Goal: Find contact information: Find contact information

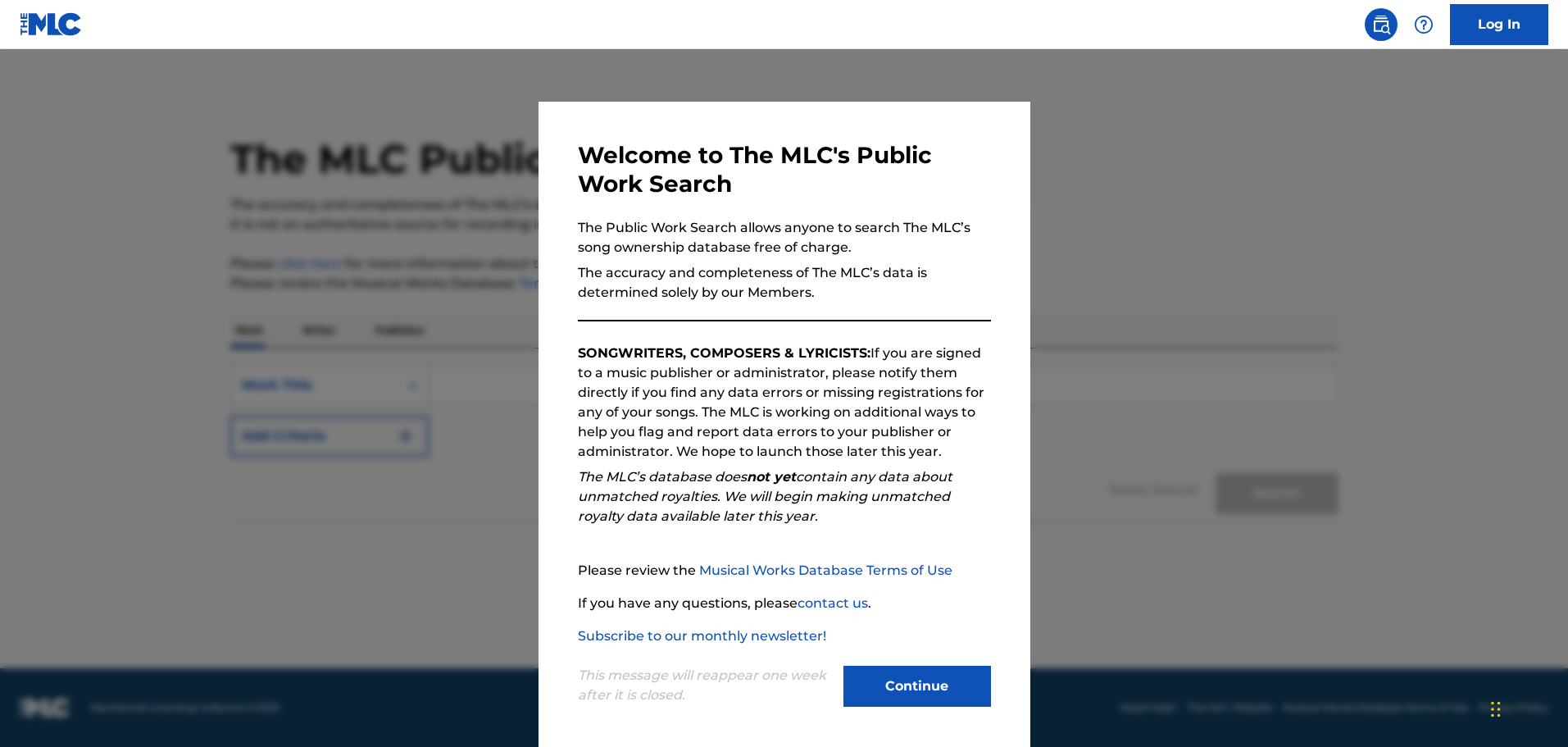
click at [878, 676] on button "Continue" at bounding box center [916, 685] width 147 height 41
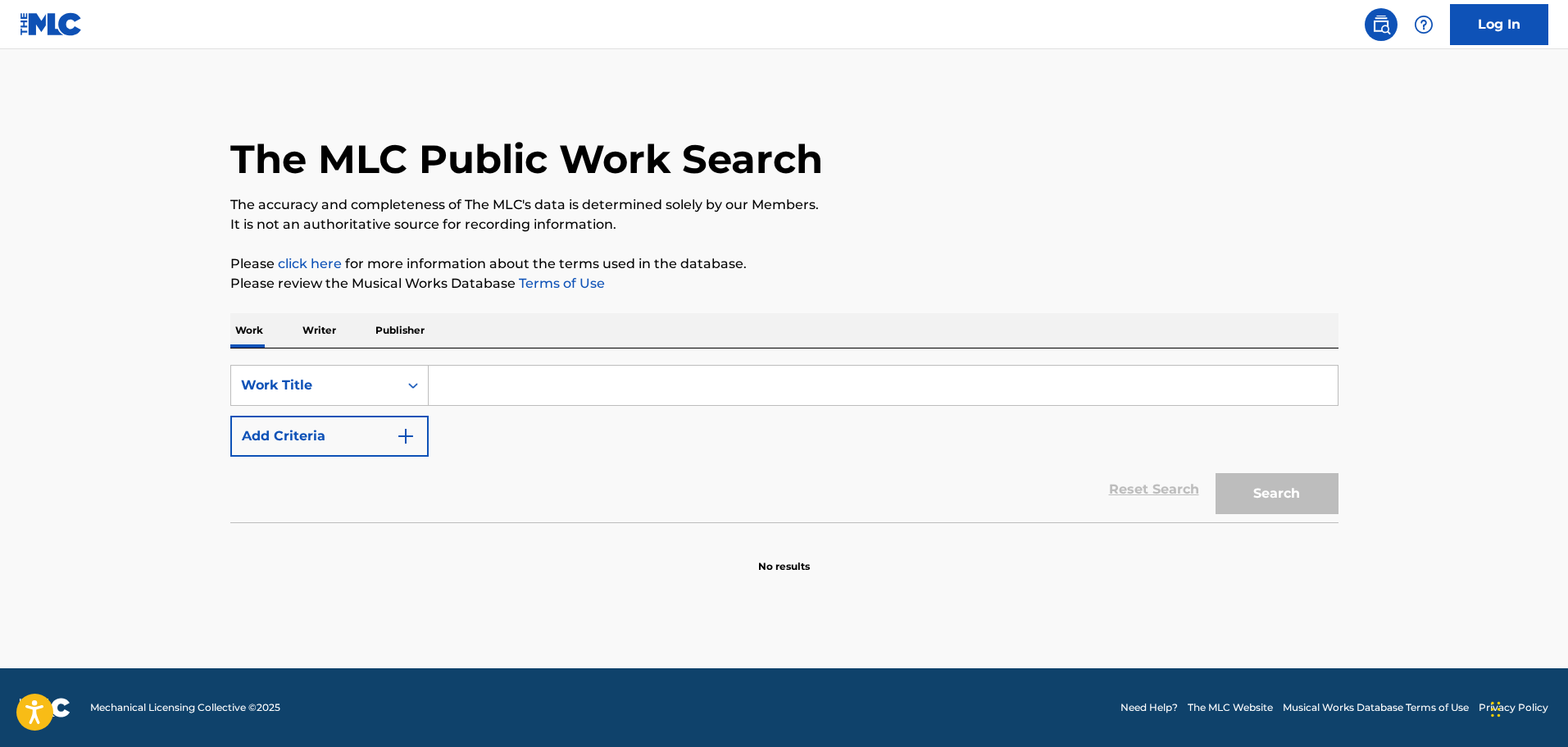
click at [587, 394] on input "Search Form" at bounding box center [883, 385] width 909 height 39
paste input "Cello Suite No. 6 in D Major, BWV 1012: I. Prélude"
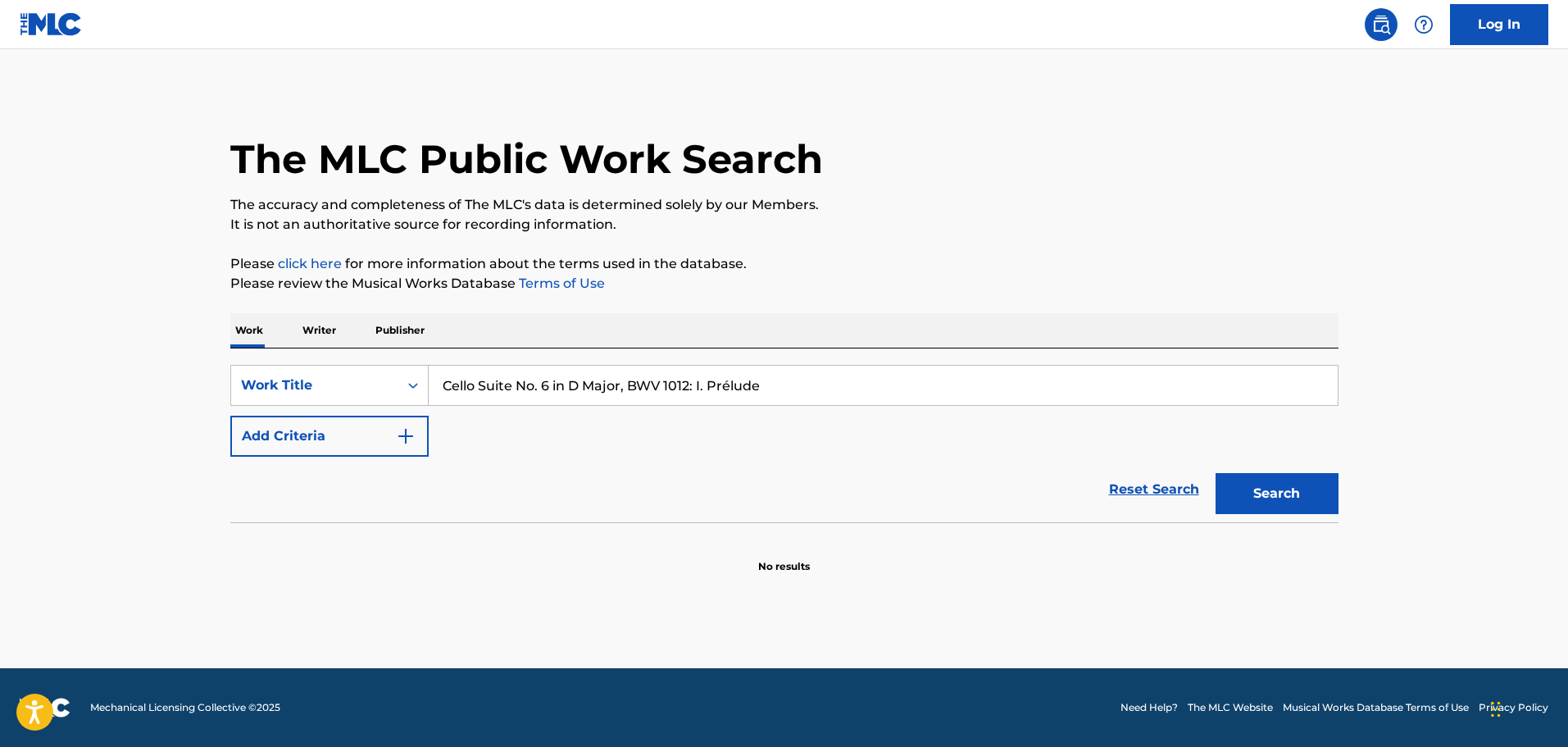
type input "Cello Suite No. 6 in D Major, BWV 1012: I. Prélude"
click at [1291, 483] on button "Search" at bounding box center [1277, 493] width 123 height 41
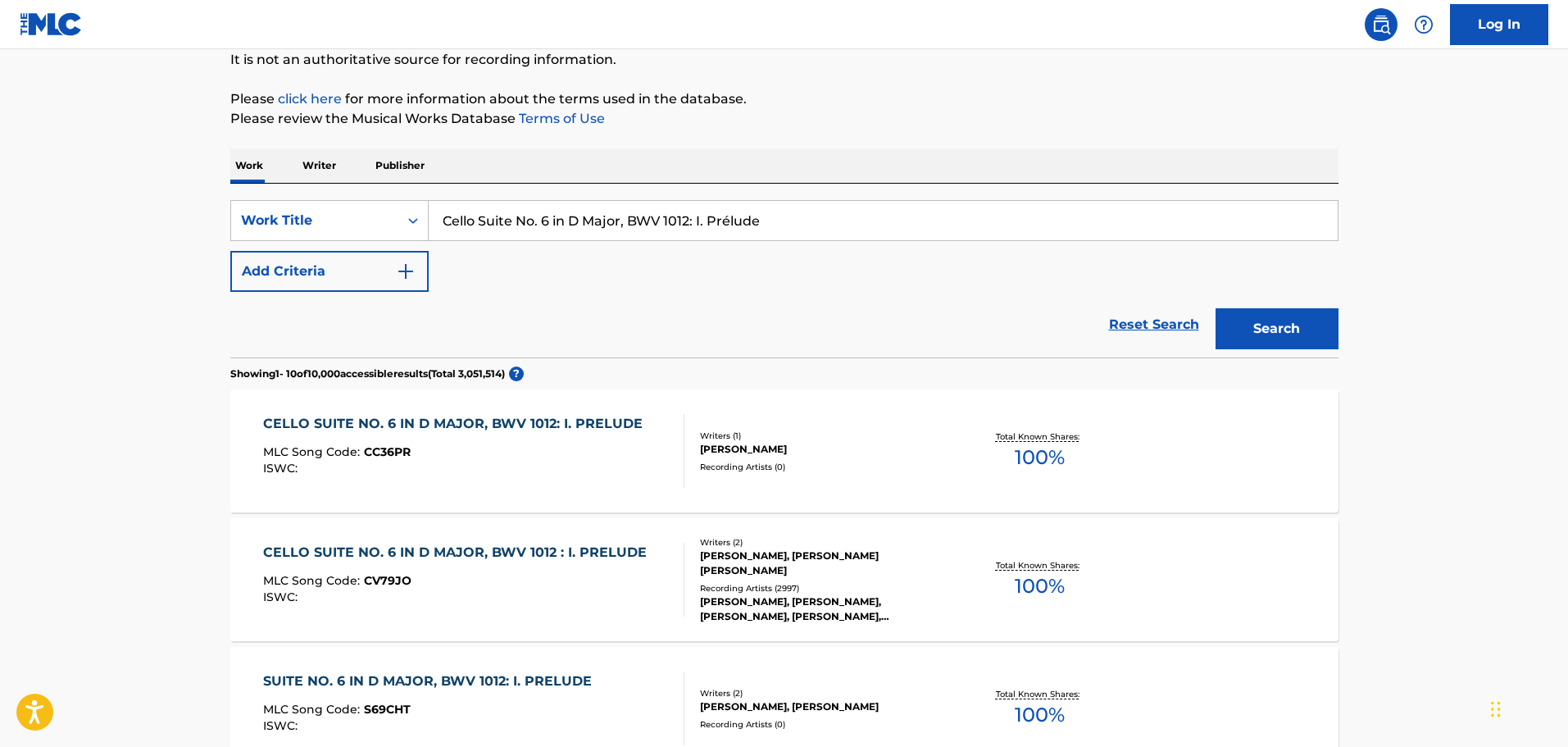
scroll to position [164, 0]
click at [608, 456] on div "MLC Song Code : CC36PR" at bounding box center [456, 454] width 388 height 16
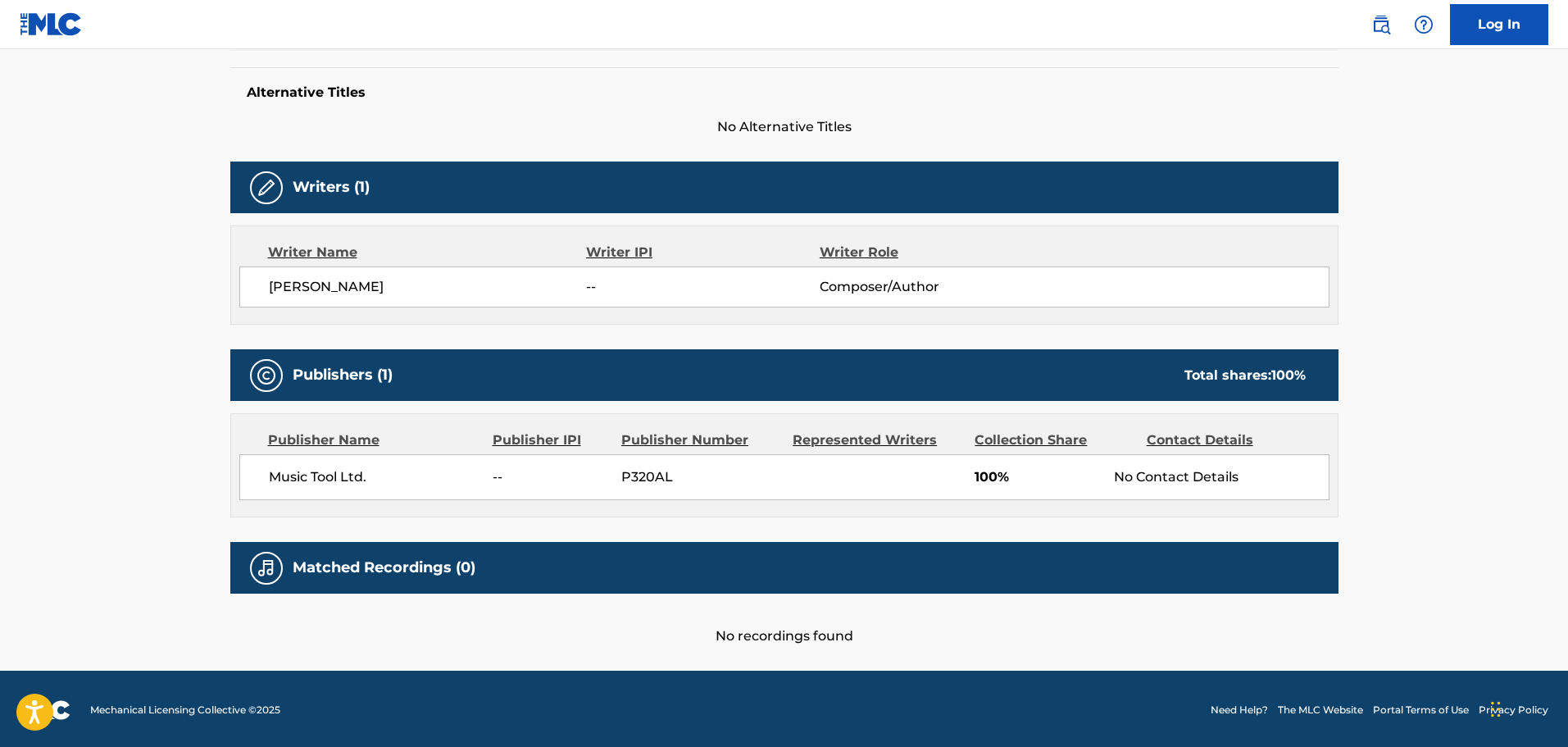
scroll to position [455, 0]
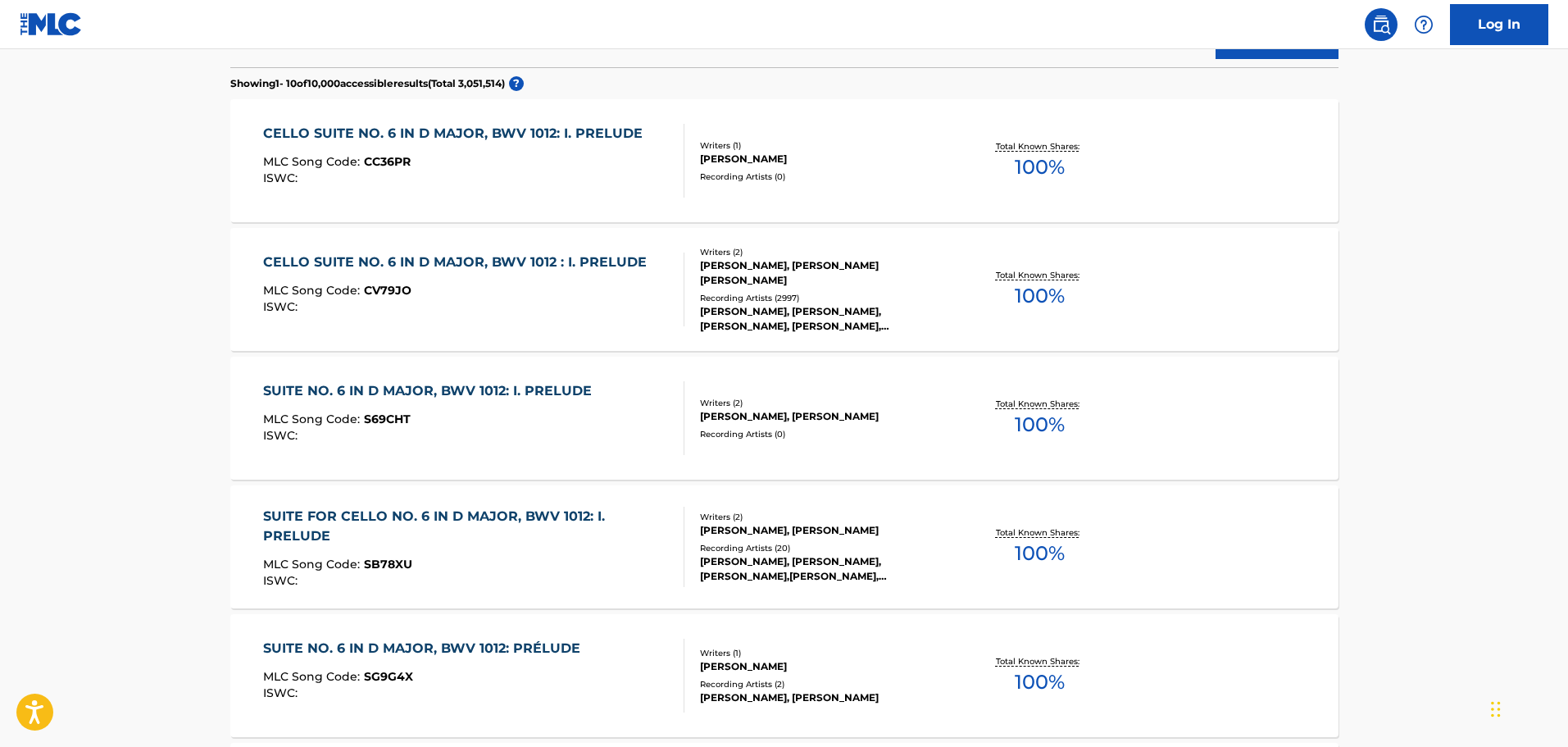
scroll to position [164, 0]
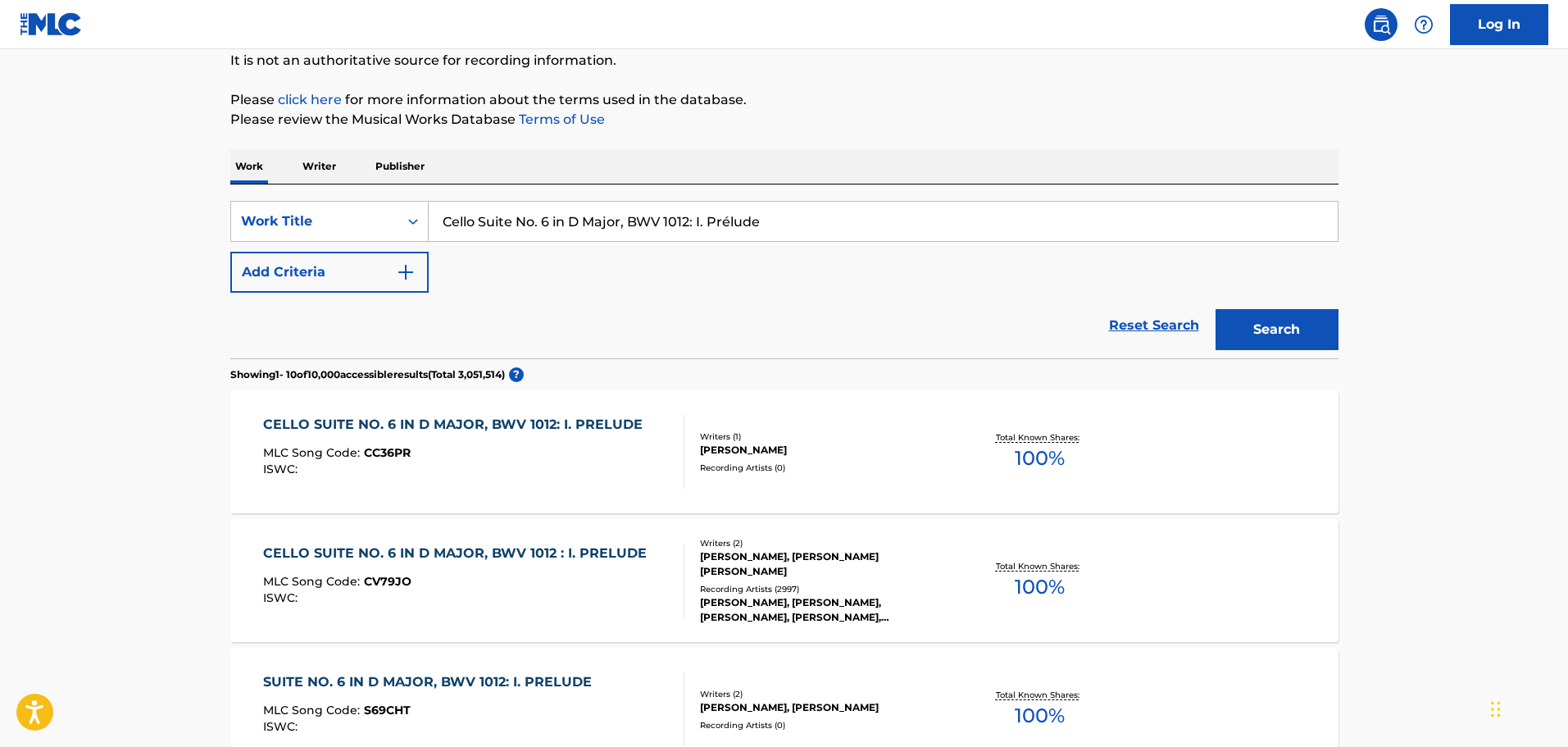
click at [650, 597] on div "CELLO SUITE NO. 6 IN D MAJOR, BWV 1012 : I. PRELUDE MLC Song Code : CV79JO ISWC…" at bounding box center [474, 580] width 422 height 74
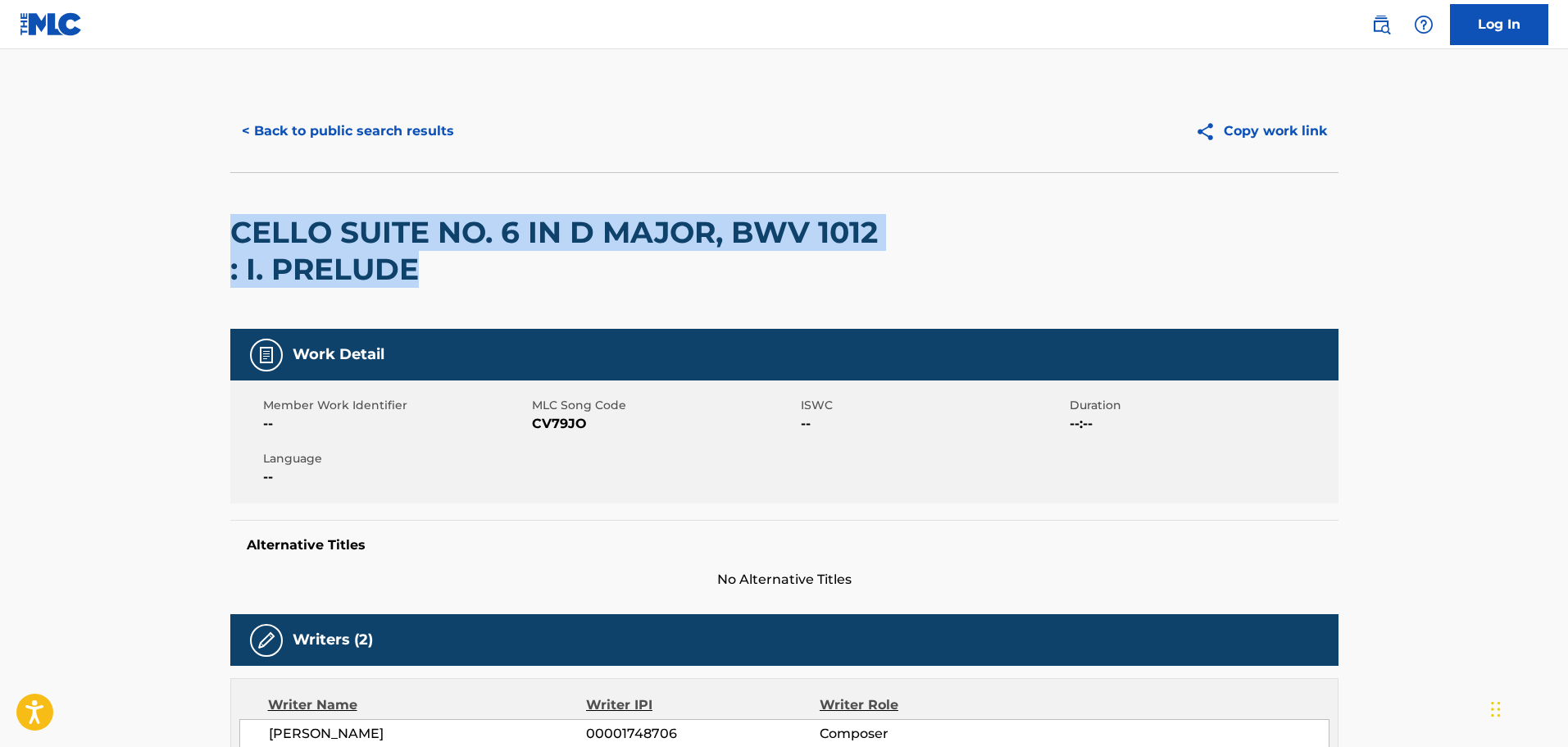
drag, startPoint x: 450, startPoint y: 270, endPoint x: 185, endPoint y: 231, distance: 267.9
copy h2 "CELLO SUITE NO. 6 IN D MAJOR, BWV 1012 : I. PRELUDE"
click at [577, 292] on div "CELLO SUITE NO. 6 IN D MAJOR, BWV 1012 : I. PRELUDE" at bounding box center [562, 251] width 665 height 156
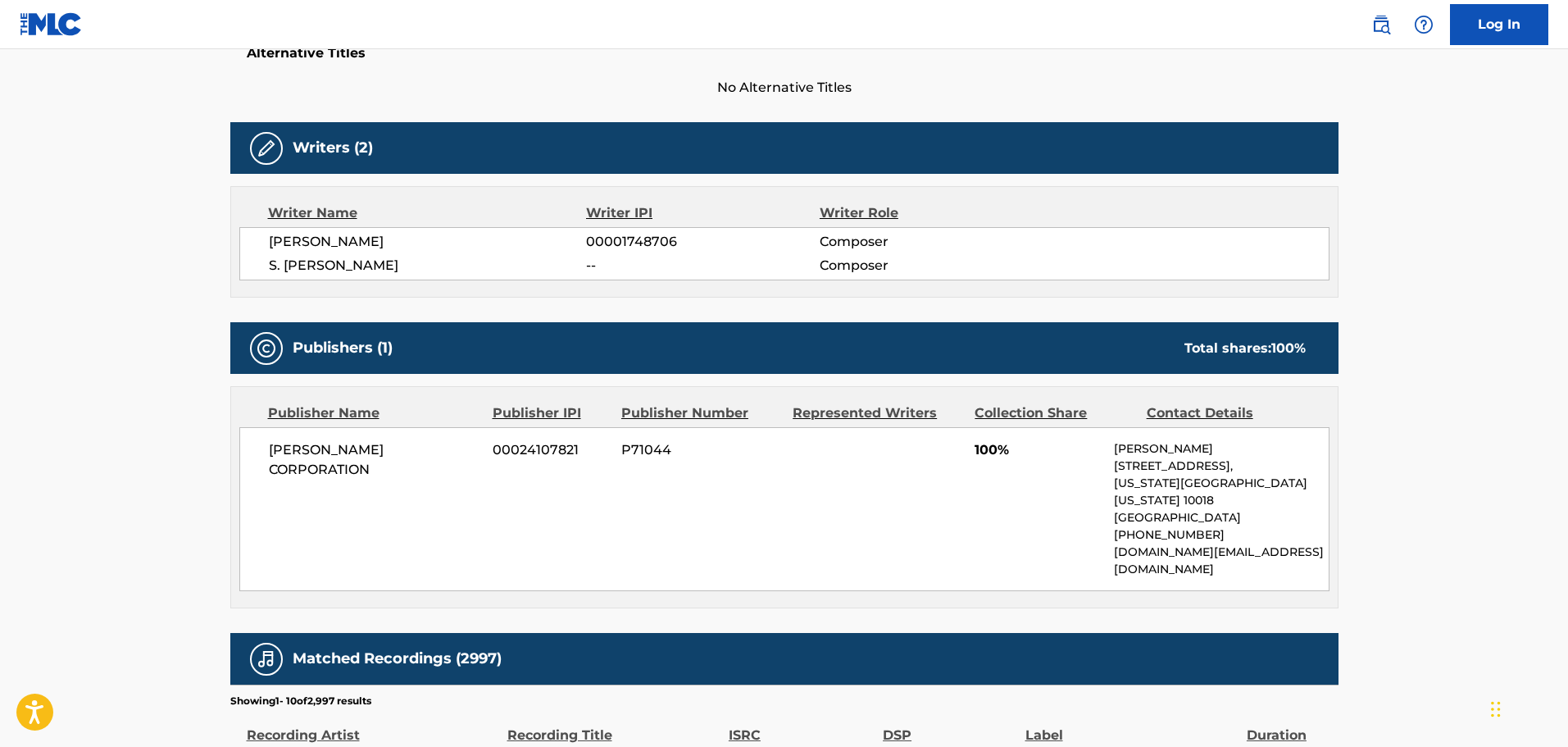
scroll to position [574, 0]
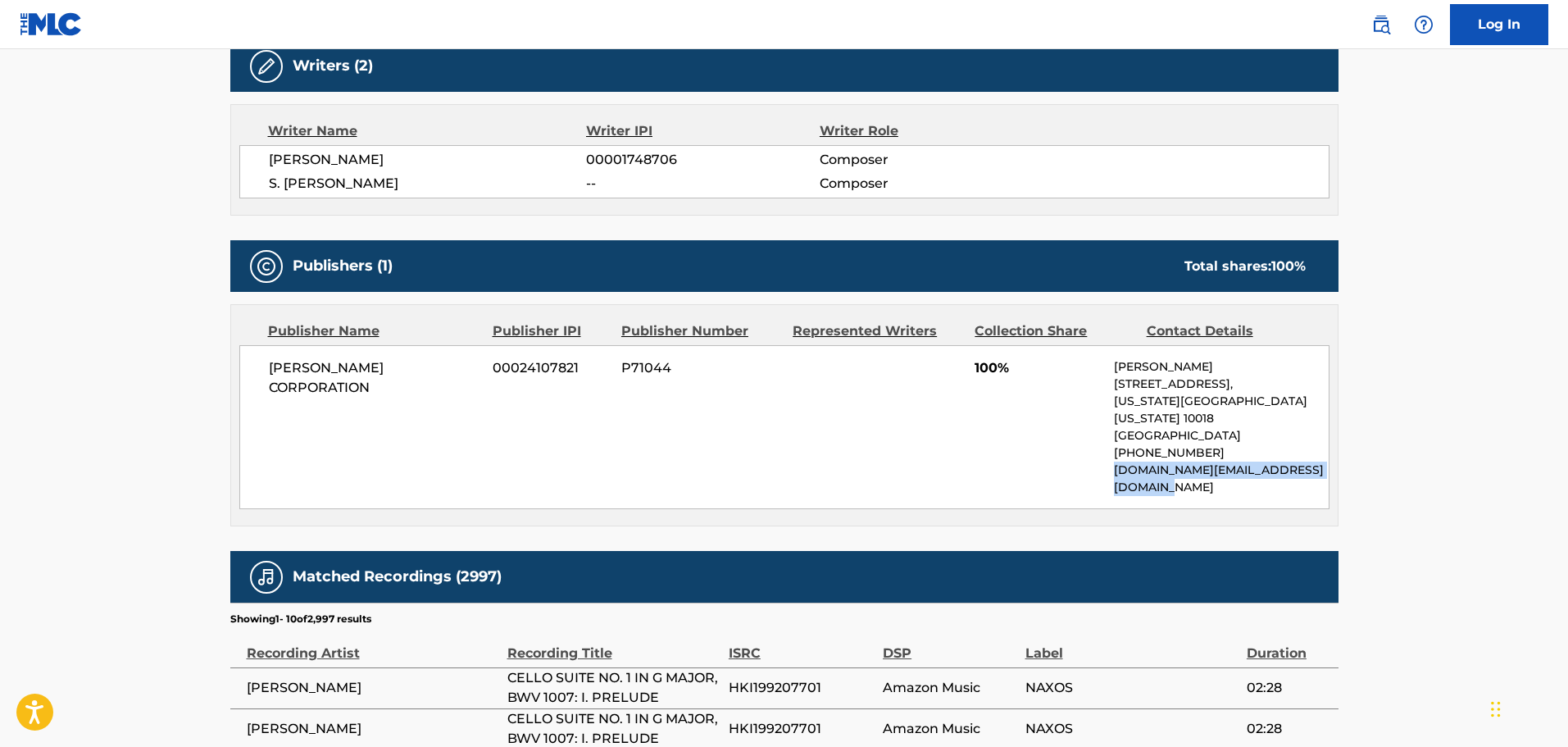
drag, startPoint x: 1112, startPoint y: 448, endPoint x: 1156, endPoint y: 467, distance: 47.9
click at [1156, 467] on div "[PERSON_NAME] CORPORATION 00024107821 P71044 100% [PERSON_NAME] [STREET_ADDRESS…" at bounding box center [784, 426] width 1090 height 164
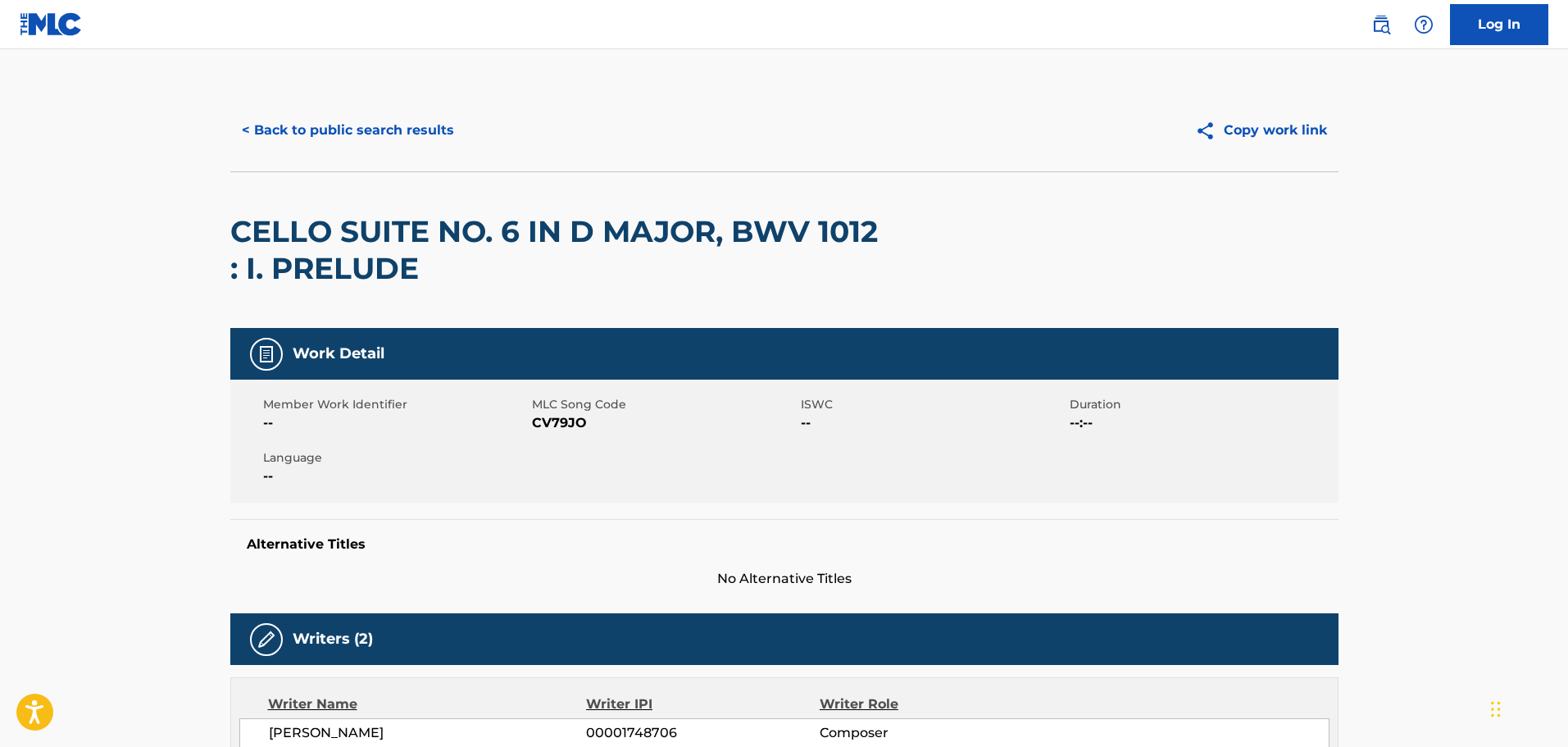
scroll to position [0, 0]
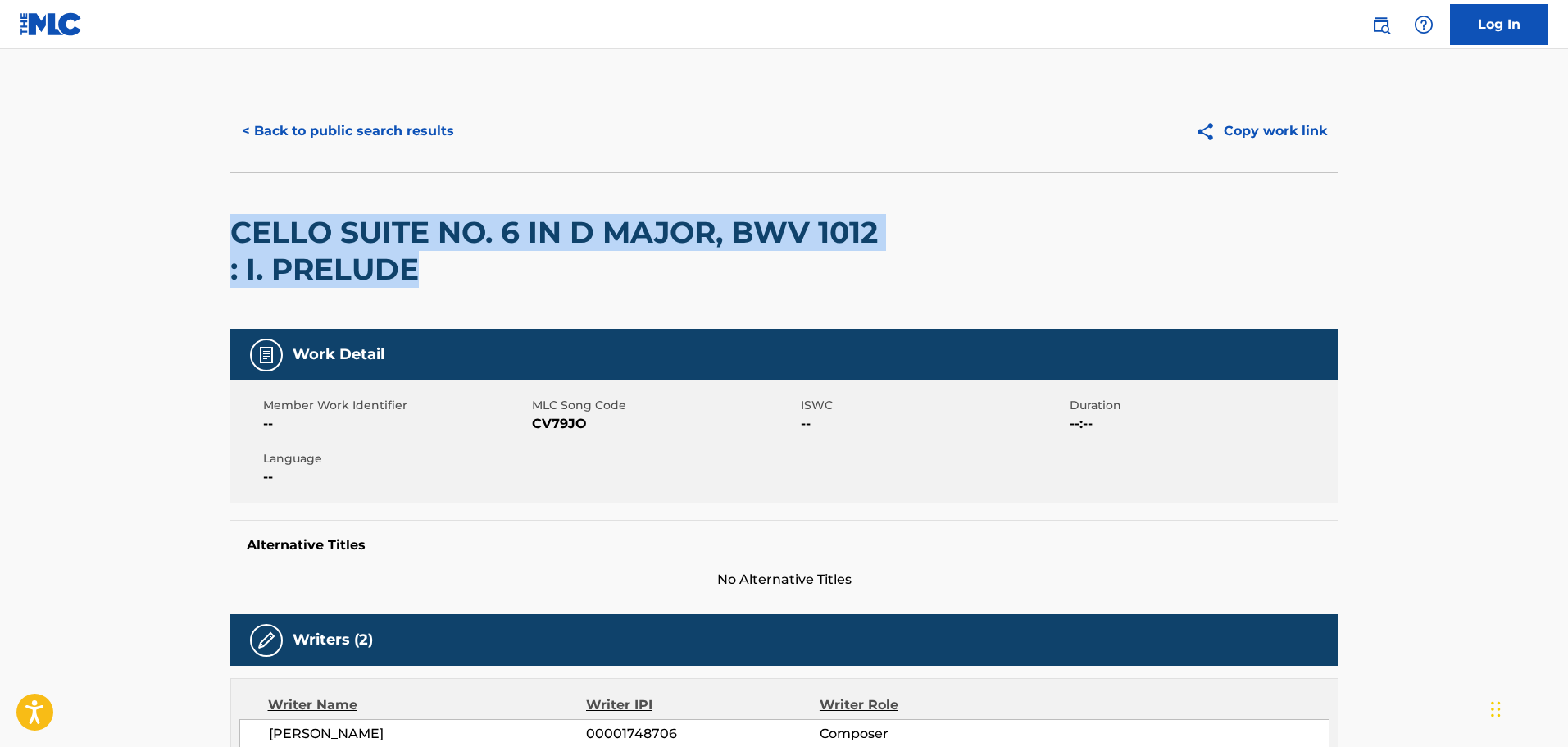
drag, startPoint x: 235, startPoint y: 226, endPoint x: 457, endPoint y: 269, distance: 226.1
click at [457, 269] on h2 "CELLO SUITE NO. 6 IN D MAJOR, BWV 1012 : I. PRELUDE" at bounding box center [562, 250] width 665 height 74
copy h2 "CELLO SUITE NO. 6 IN D MAJOR, BWV 1012 : I. PRELUDE"
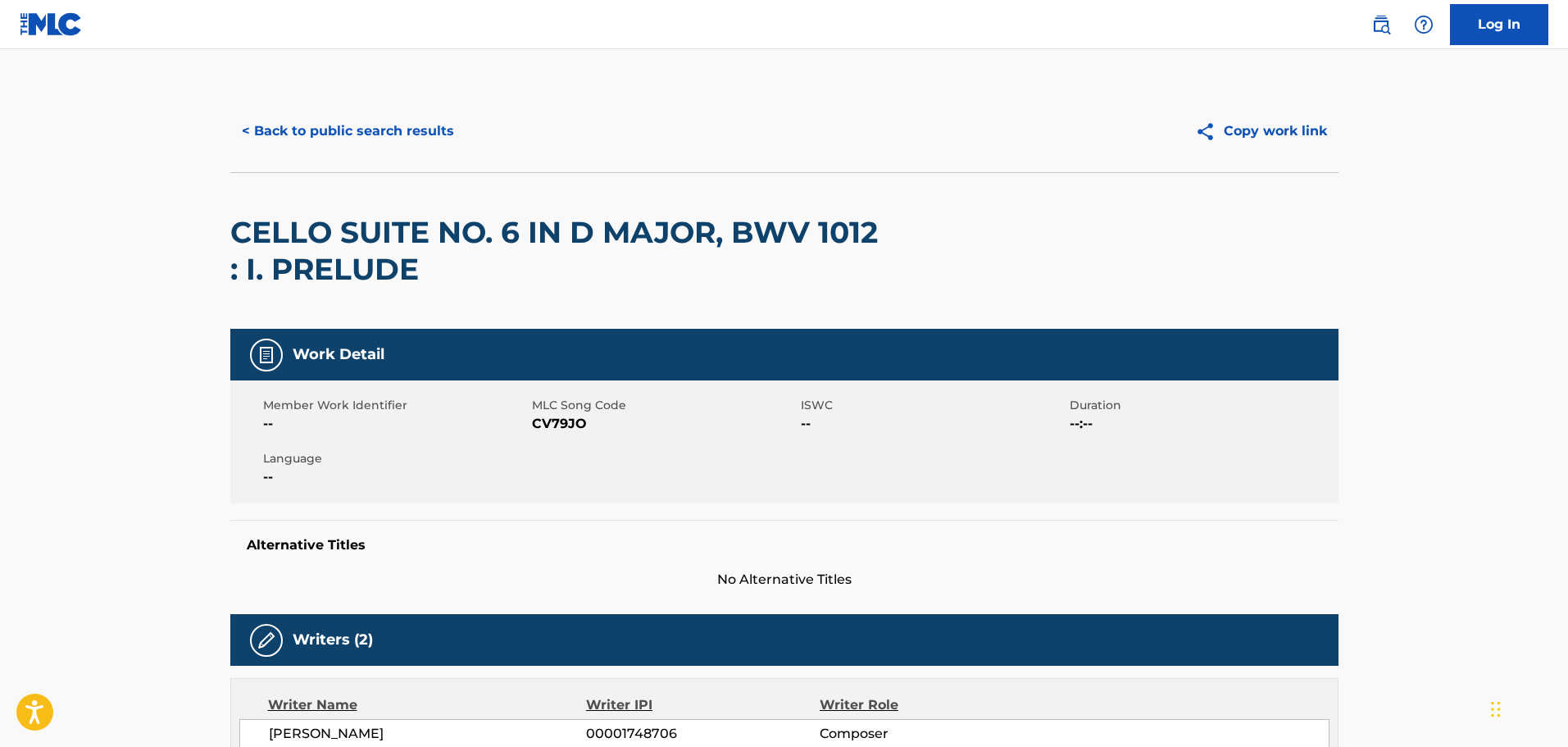
click at [773, 167] on div "< Back to public search results Copy work link" at bounding box center [784, 131] width 1108 height 82
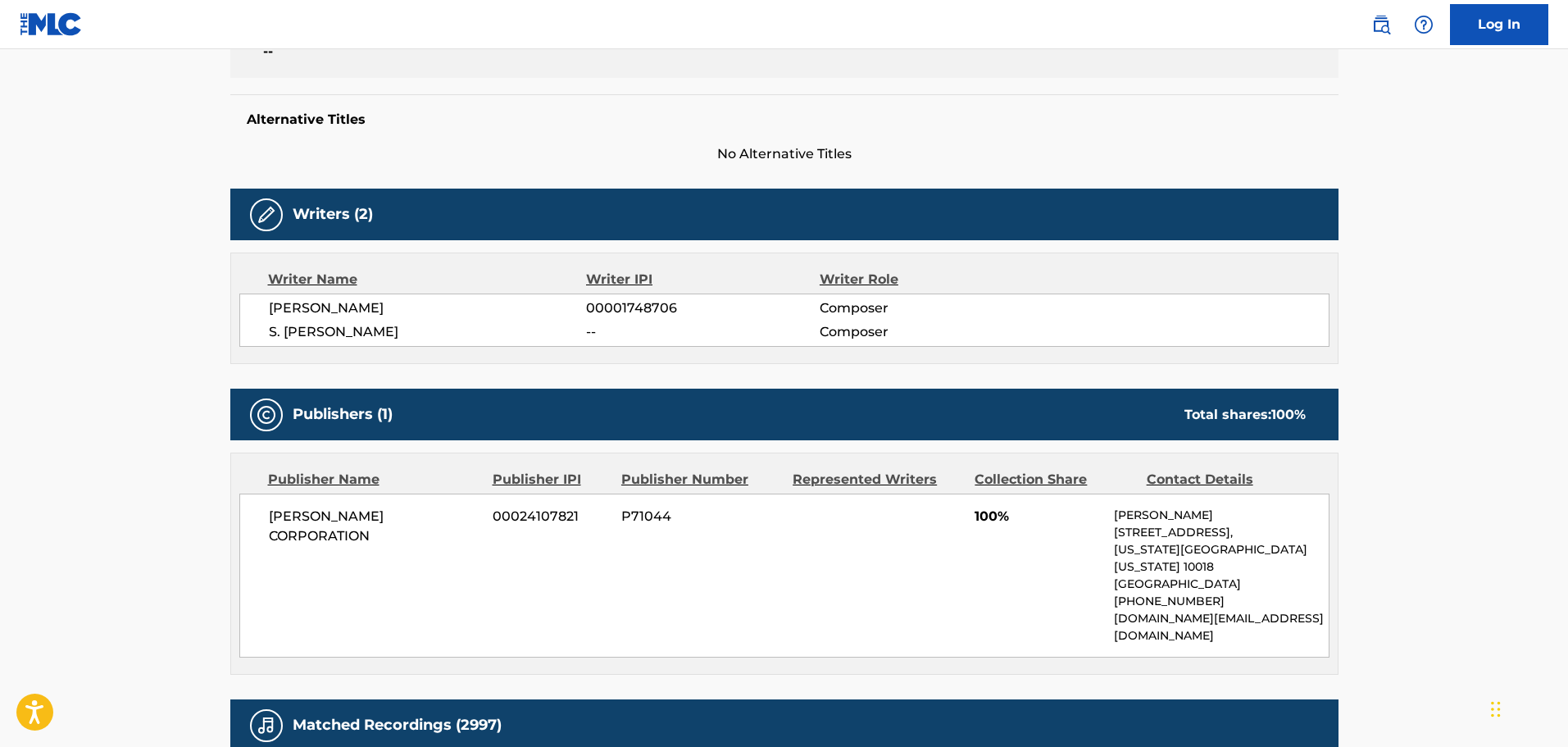
scroll to position [574, 0]
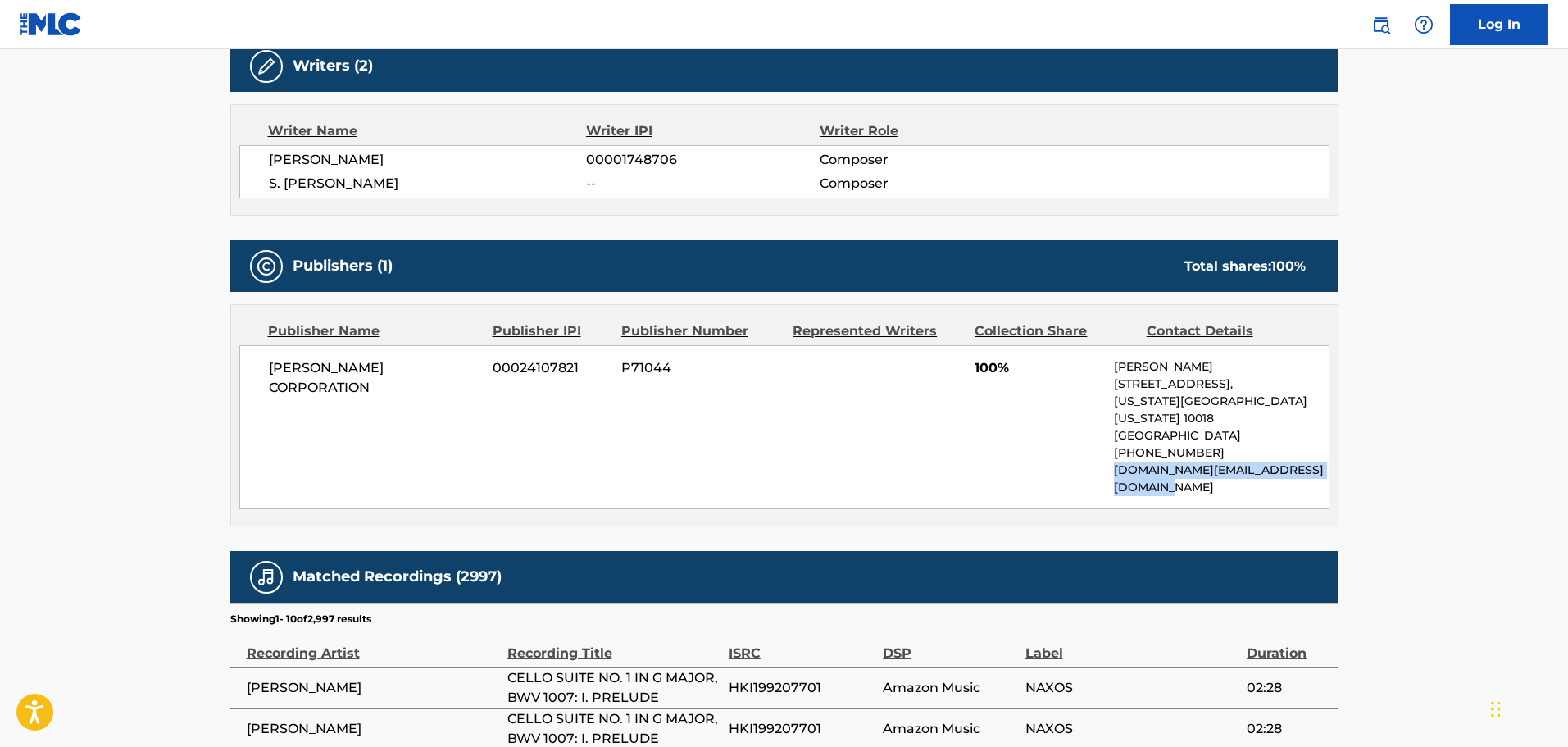
drag, startPoint x: 1113, startPoint y: 454, endPoint x: 1193, endPoint y: 455, distance: 80.0
click at [1184, 472] on div "[PERSON_NAME] CORPORATION 00024107821 P71044 100% [PERSON_NAME] [STREET_ADDRESS…" at bounding box center [784, 426] width 1090 height 164
copy p "[DOMAIN_NAME][EMAIL_ADDRESS][DOMAIN_NAME]"
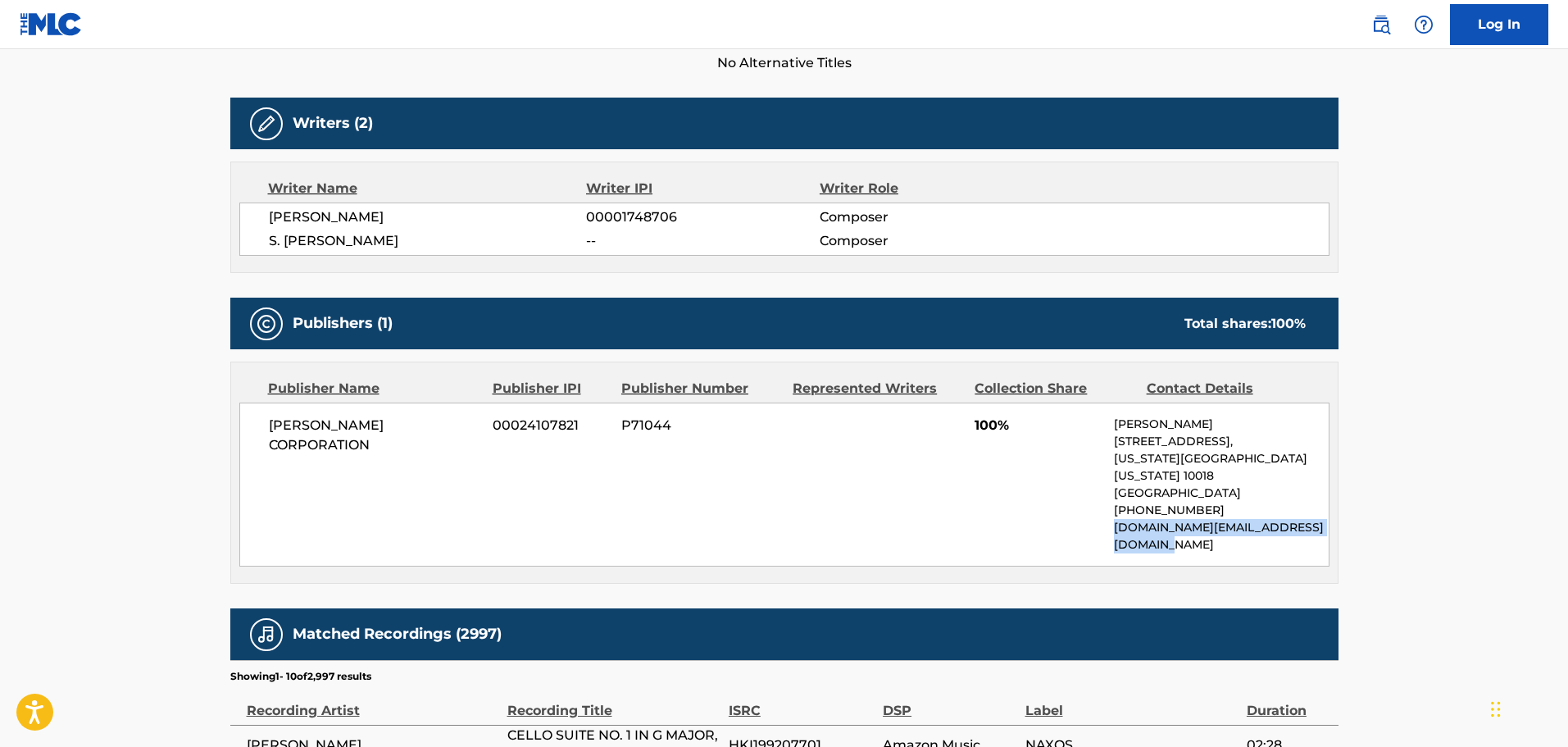
scroll to position [492, 0]
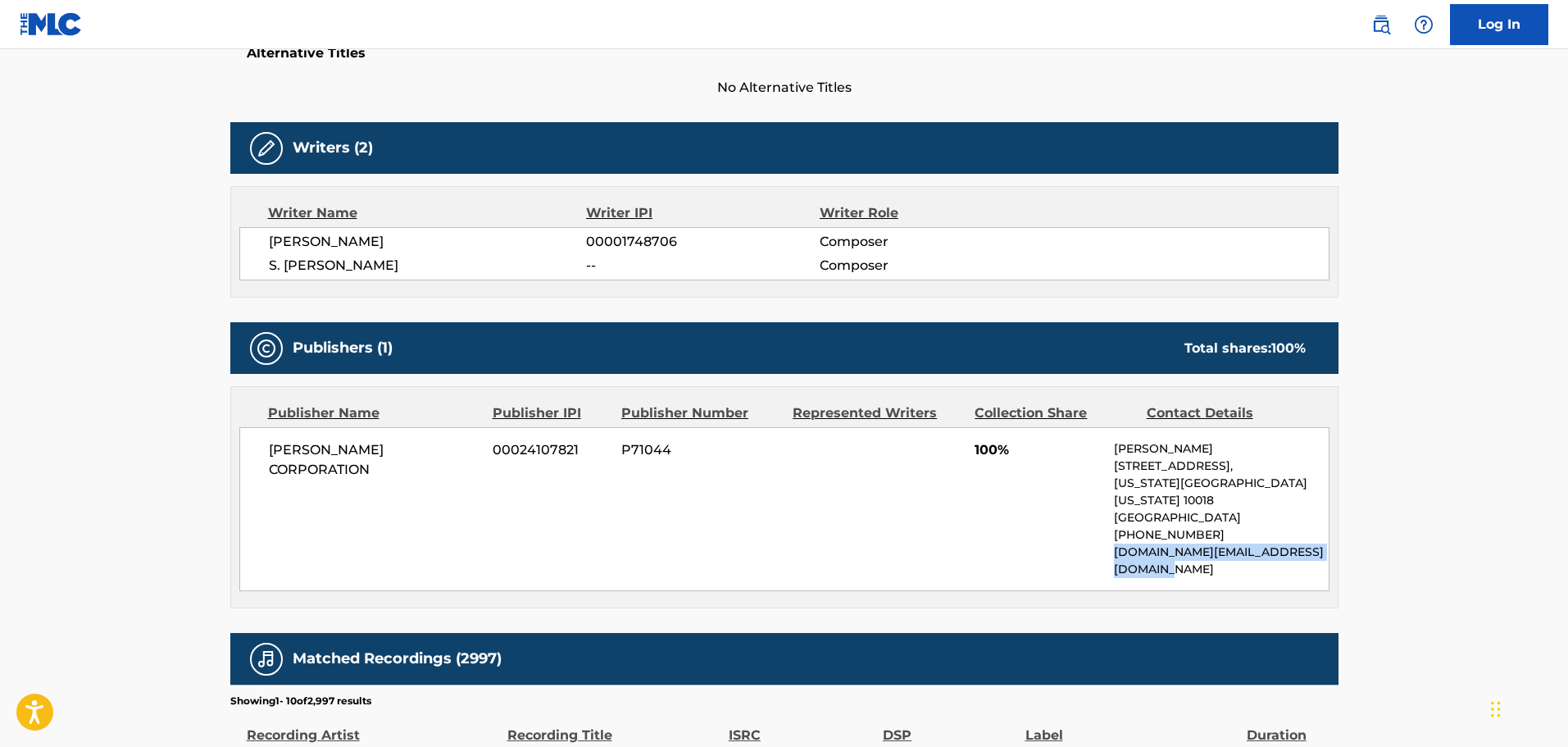
drag, startPoint x: 382, startPoint y: 235, endPoint x: 471, endPoint y: 233, distance: 89.0
click at [471, 233] on div "[PERSON_NAME] 00001748706 Composer S. [PERSON_NAME] -- Composer" at bounding box center [784, 253] width 1090 height 53
copy span "[PERSON_NAME]"
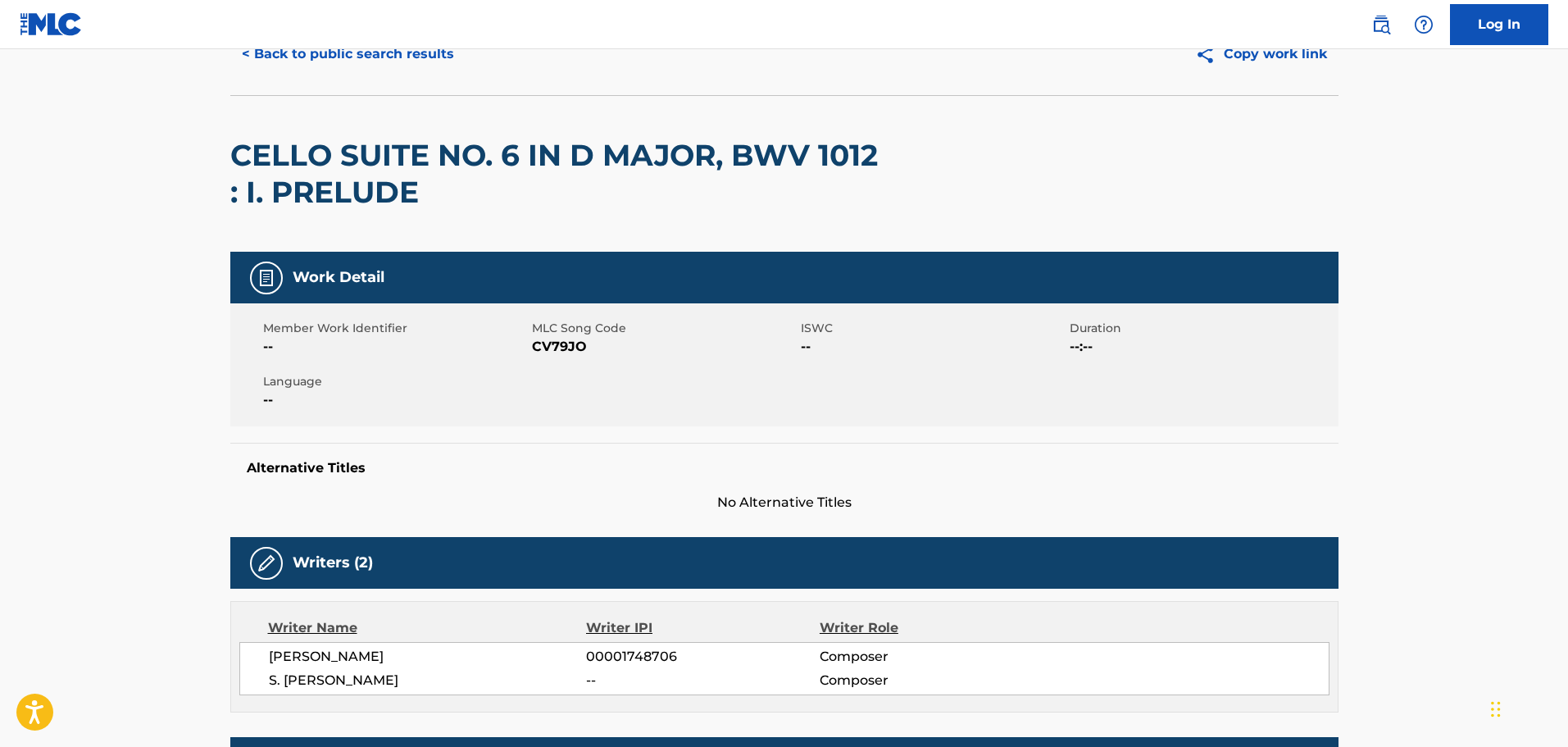
scroll to position [0, 0]
